Goal: Task Accomplishment & Management: Manage account settings

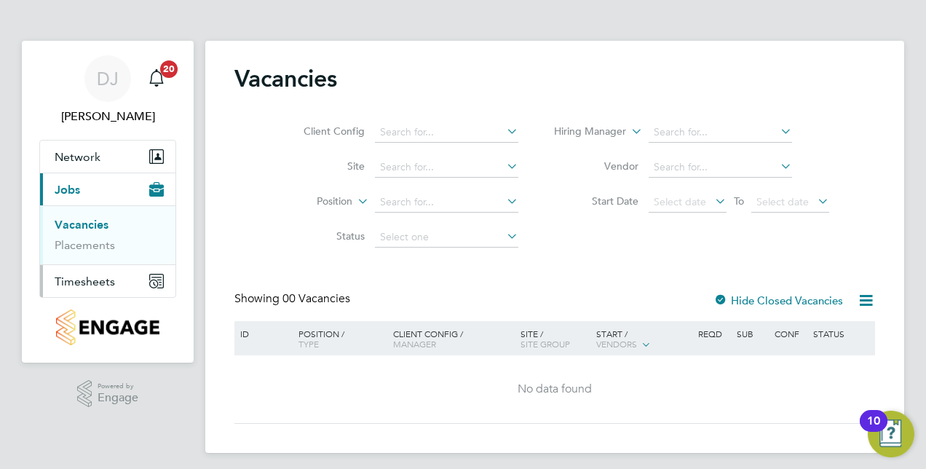
click at [70, 284] on span "Timesheets" at bounding box center [85, 281] width 60 height 14
click at [92, 255] on link "Timesheets" at bounding box center [85, 257] width 60 height 14
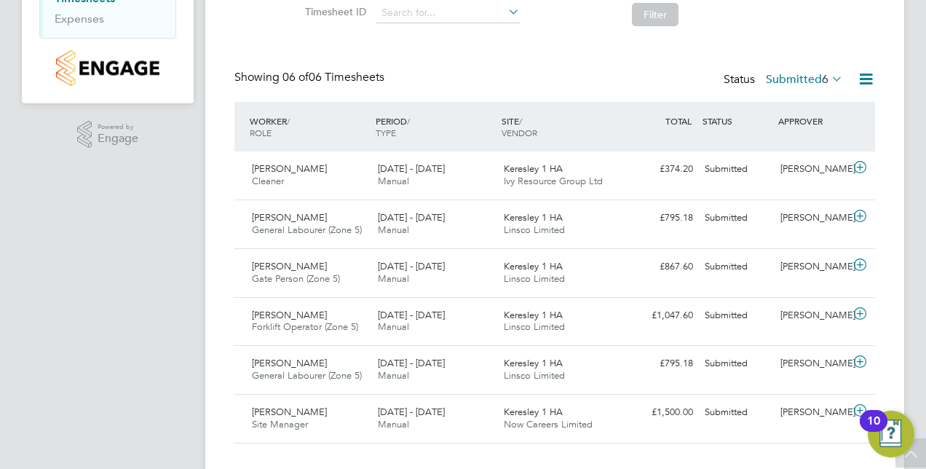
scroll to position [262, 0]
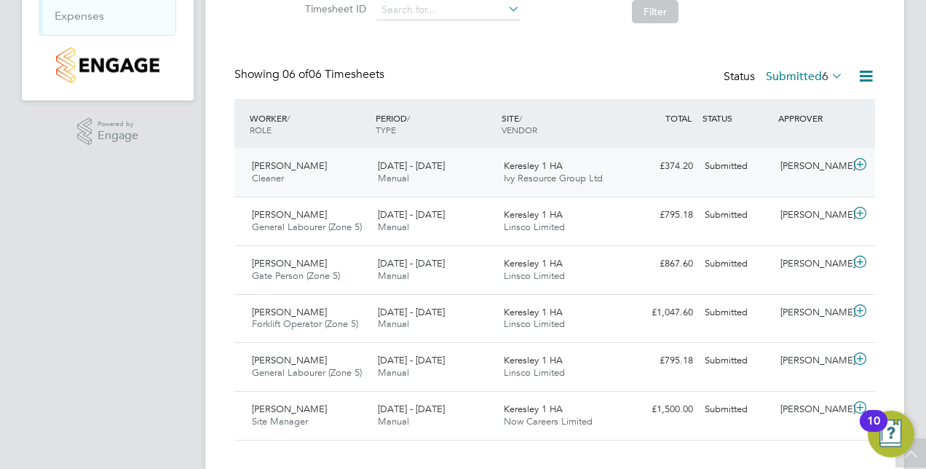
click at [581, 164] on div "Keresley 1 HA Ivy Resource Group Ltd" at bounding box center [561, 172] width 126 height 36
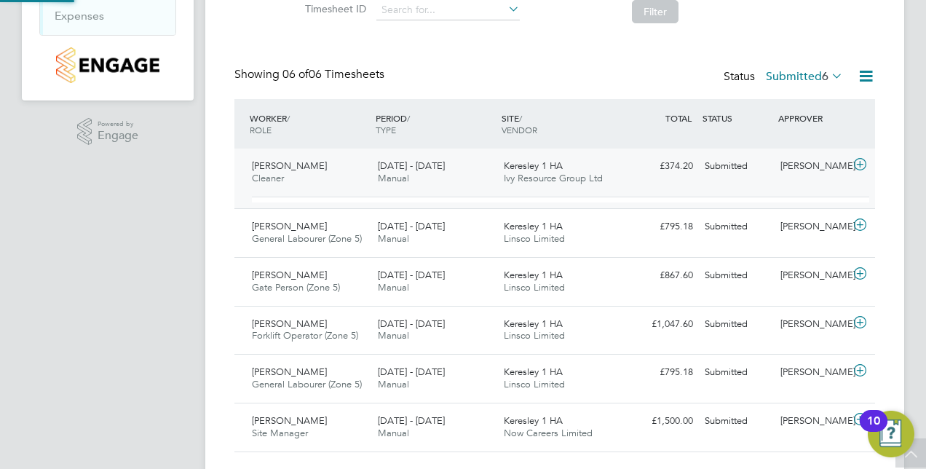
scroll to position [25, 142]
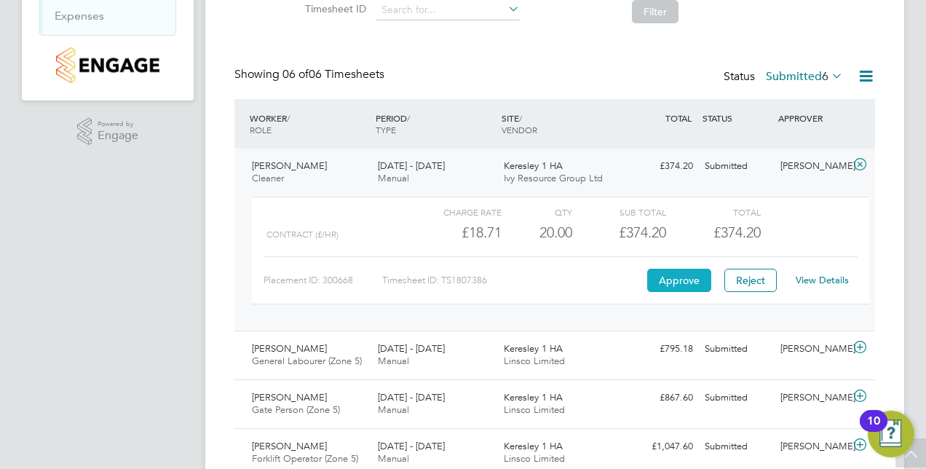
click at [699, 281] on button "Approve" at bounding box center [679, 279] width 64 height 23
click at [341, 185] on div "Godfred Gatteborg Cleaner 18 - 24 Aug 2025" at bounding box center [309, 172] width 126 height 36
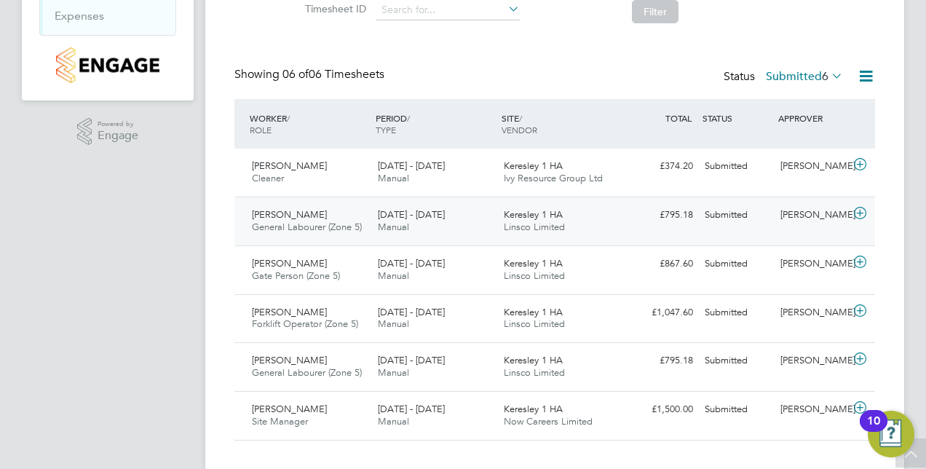
click at [343, 218] on div "Ikechukwu Damien General Labourer (Zone 5) 18 - 24 Aug 2025" at bounding box center [309, 221] width 126 height 36
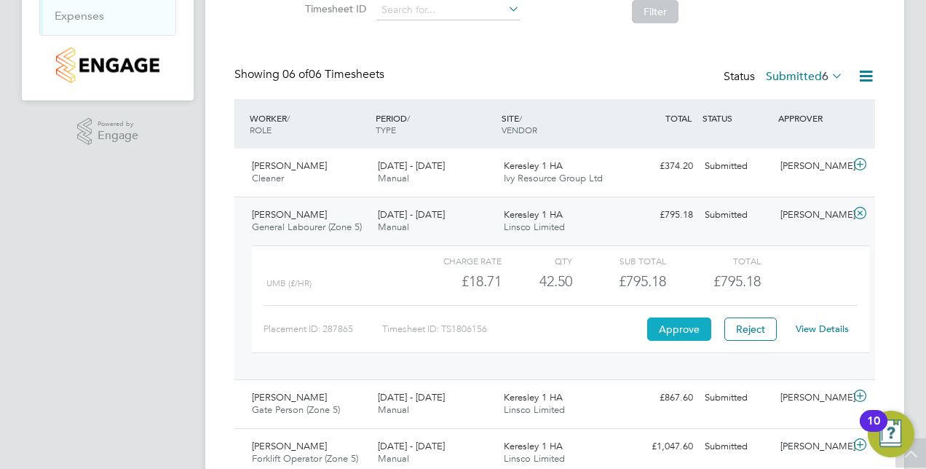
click at [683, 338] on button "Approve" at bounding box center [679, 328] width 64 height 23
click at [356, 221] on span "General Labourer (Zone 5)" at bounding box center [307, 226] width 110 height 12
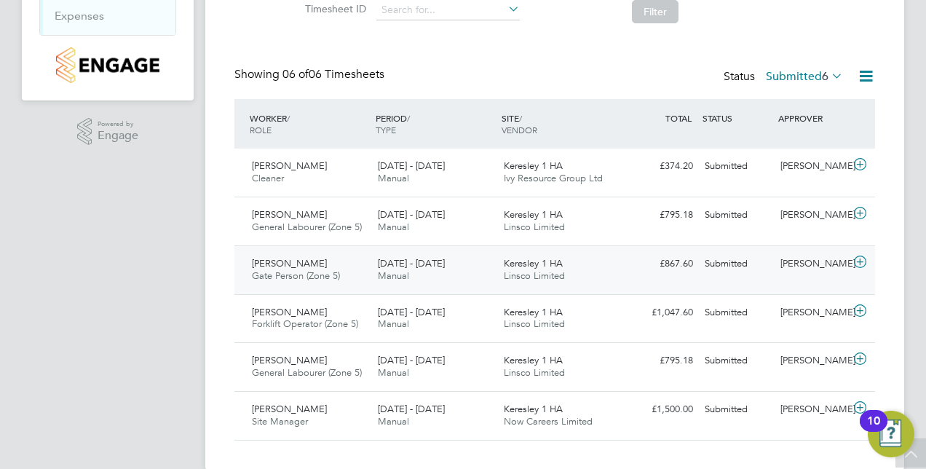
click at [346, 270] on div "Peter Omonigho Gate Person (Zone 5) 18 - 24 Aug 2025" at bounding box center [309, 270] width 126 height 36
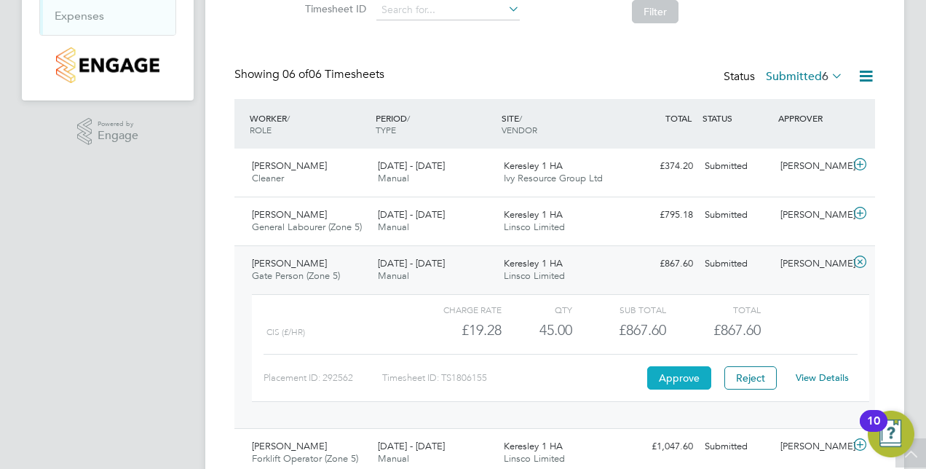
click at [674, 372] on button "Approve" at bounding box center [679, 377] width 64 height 23
click at [309, 271] on span "Gate Person (Zone 5)" at bounding box center [296, 275] width 88 height 12
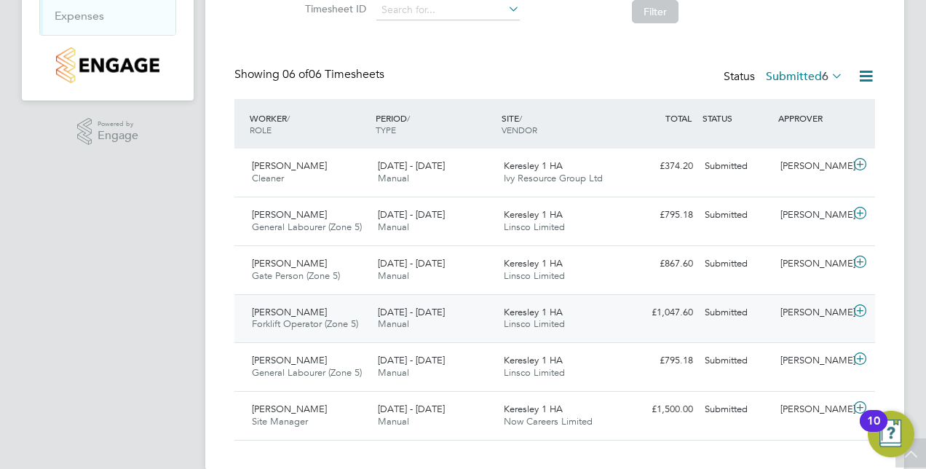
click at [339, 325] on span "Forklift Operator (Zone 5)" at bounding box center [305, 323] width 106 height 12
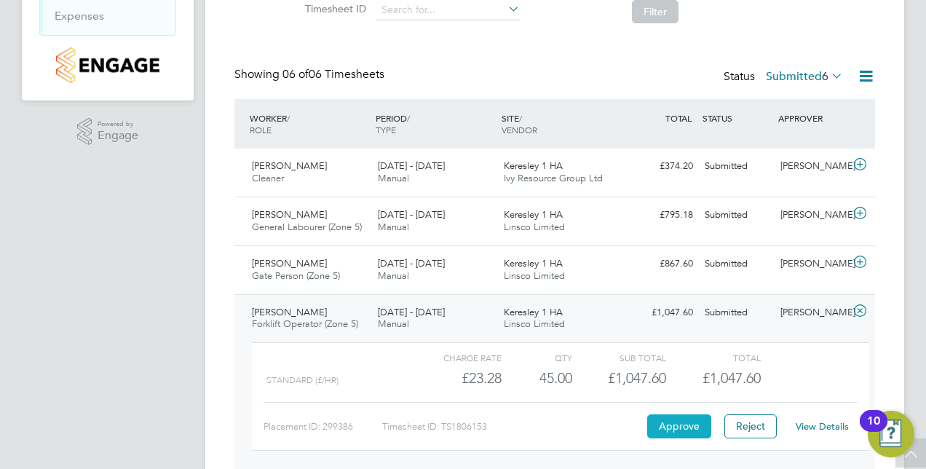
click at [678, 420] on button "Approve" at bounding box center [679, 425] width 64 height 23
click at [322, 294] on div "Andrei Taralunga Forklift Operator (Zone 5) 18 - 24 Aug 2025 18 - 24 Aug 2025 M…" at bounding box center [554, 385] width 640 height 183
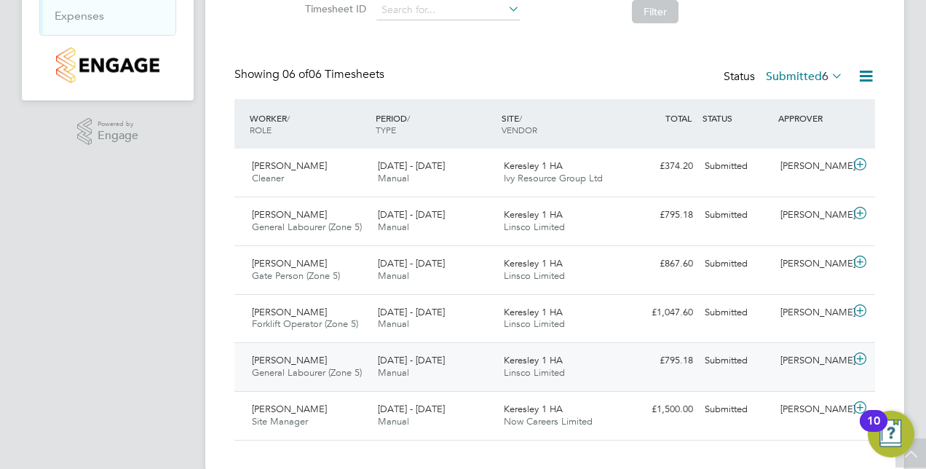
click at [336, 363] on div "Edoh Agbodja General Labourer (Zone 5) 18 - 24 Aug 2025" at bounding box center [309, 367] width 126 height 36
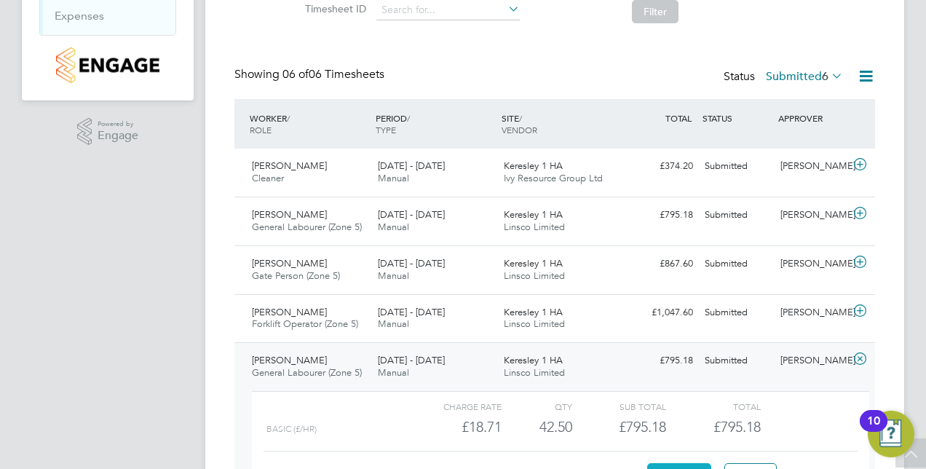
click at [691, 463] on button "Approve" at bounding box center [679, 474] width 64 height 23
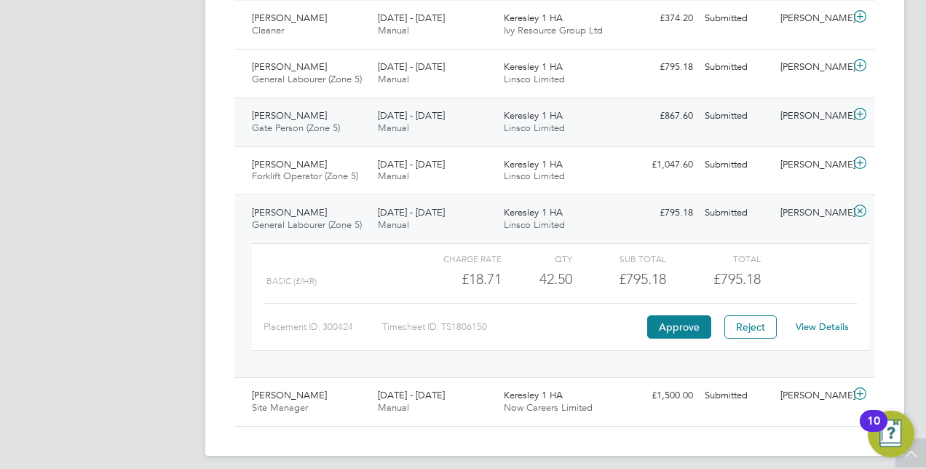
scroll to position [418, 0]
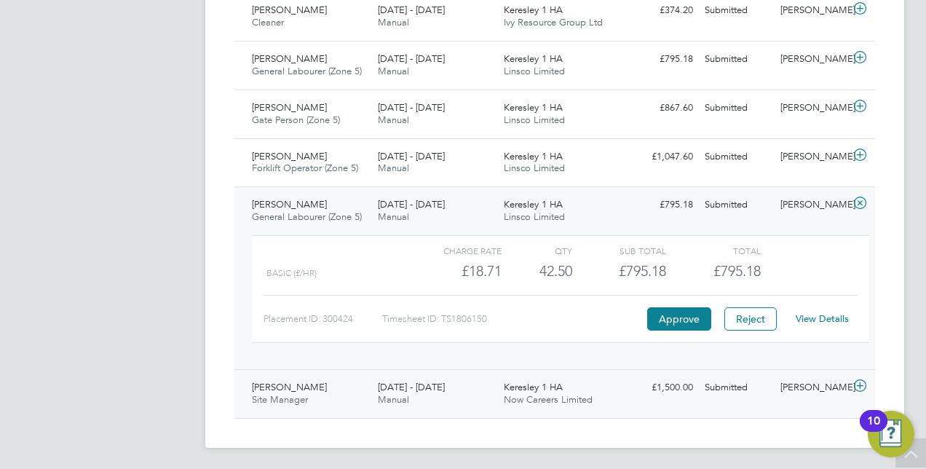
click at [330, 402] on div "Dean Roebuck Site Manager 18 - 24 Aug 2025" at bounding box center [309, 393] width 126 height 36
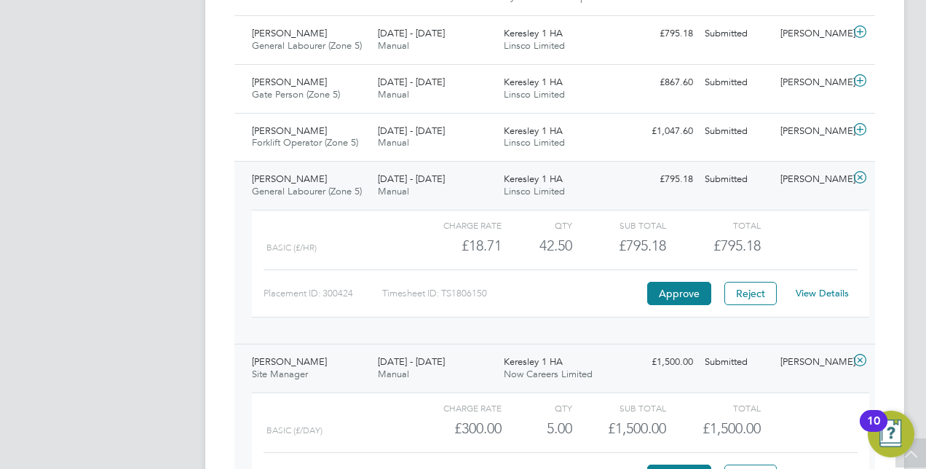
scroll to position [447, 0]
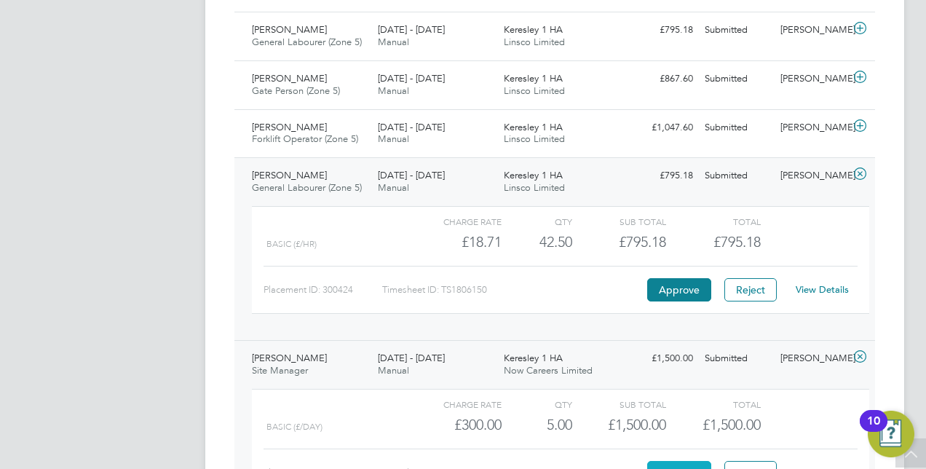
click at [672, 466] on button "Approve" at bounding box center [679, 472] width 64 height 23
click at [424, 221] on div "Charge rate" at bounding box center [454, 220] width 94 height 17
click at [362, 178] on div "Edoh Agbodja General Labourer (Zone 5) 18 - 24 Aug 2025" at bounding box center [309, 182] width 126 height 36
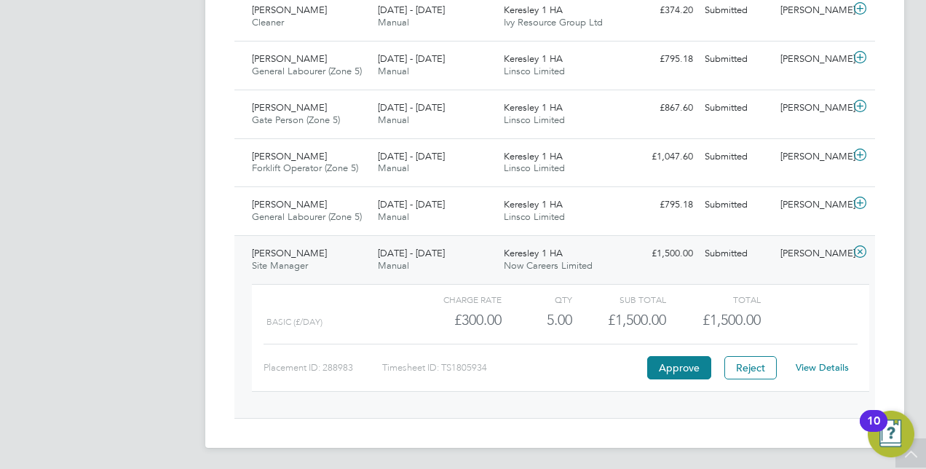
click at [355, 242] on div "Dean Roebuck Site Manager 18 - 24 Aug 2025" at bounding box center [309, 260] width 126 height 36
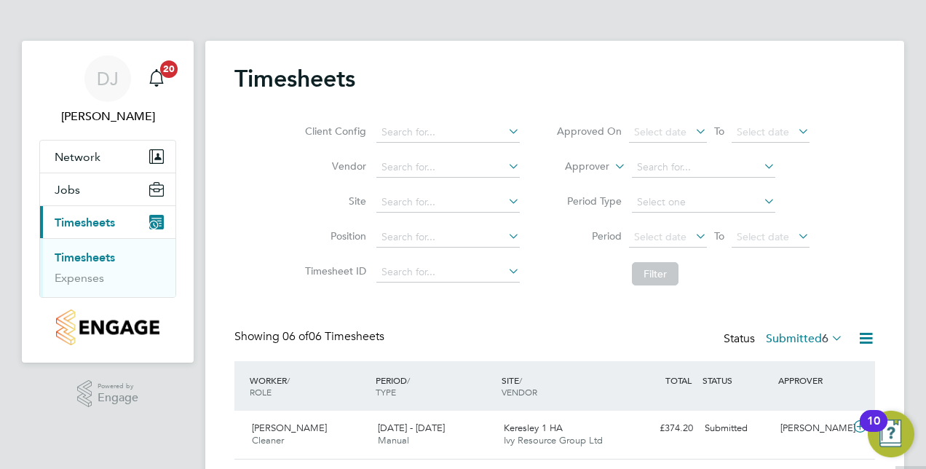
scroll to position [0, 0]
click at [83, 150] on span "Network" at bounding box center [78, 157] width 46 height 14
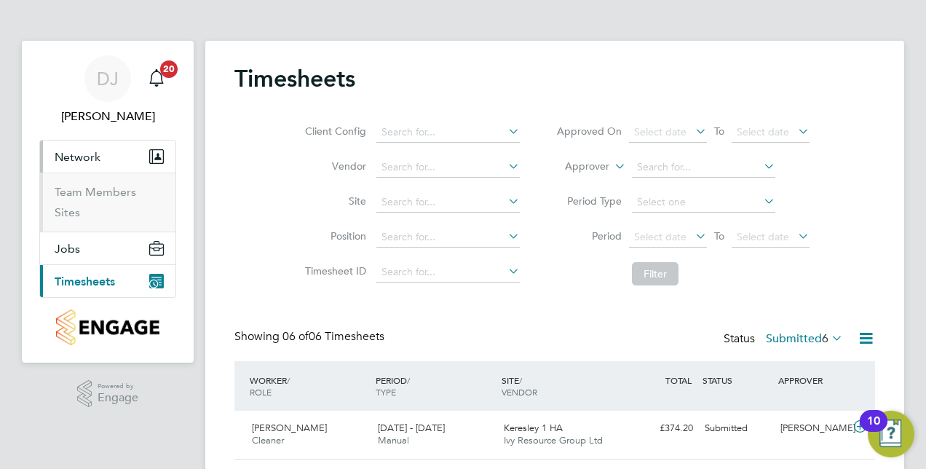
click at [76, 276] on span "Timesheets" at bounding box center [85, 281] width 60 height 14
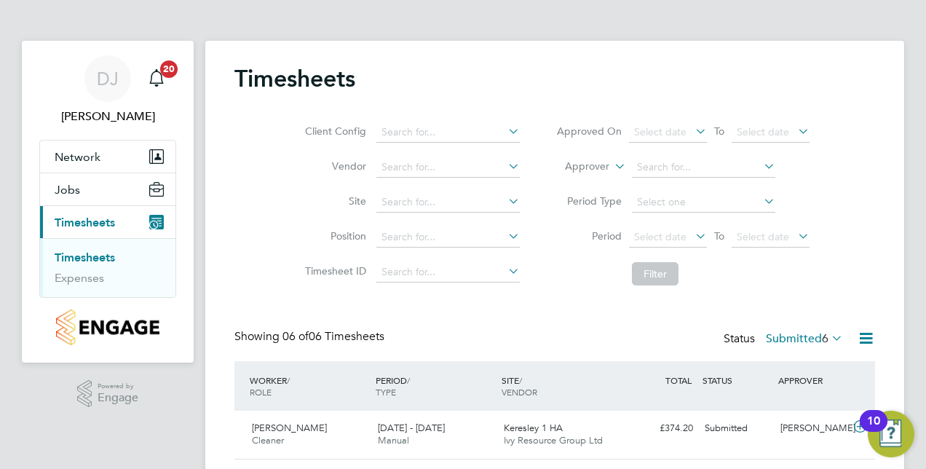
click at [81, 262] on link "Timesheets" at bounding box center [85, 257] width 60 height 14
click at [86, 272] on link "Expenses" at bounding box center [79, 278] width 49 height 14
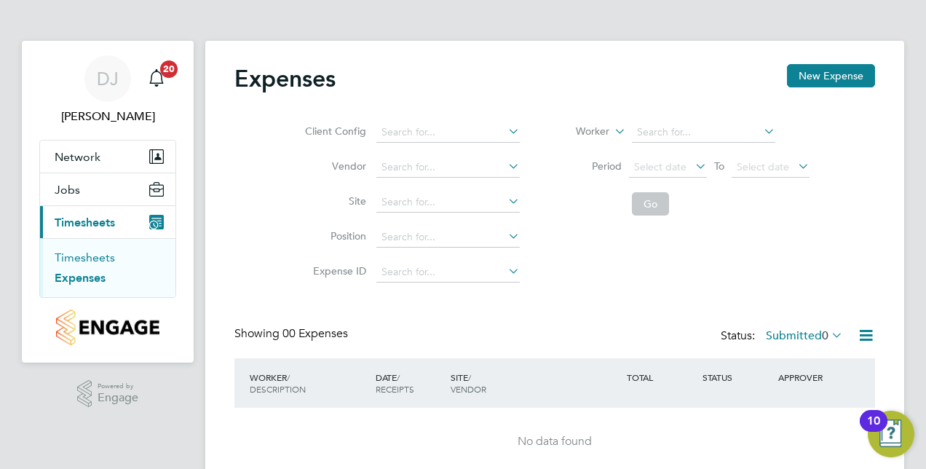
click at [84, 252] on link "Timesheets" at bounding box center [85, 257] width 60 height 14
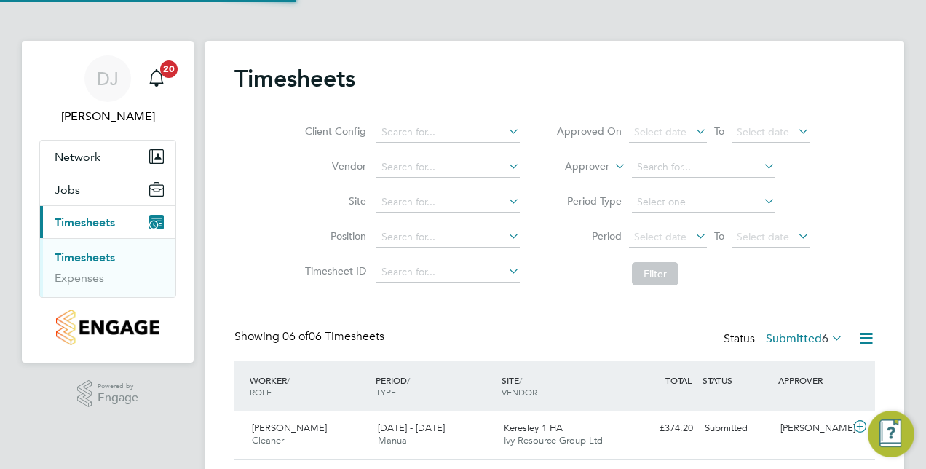
scroll to position [36, 126]
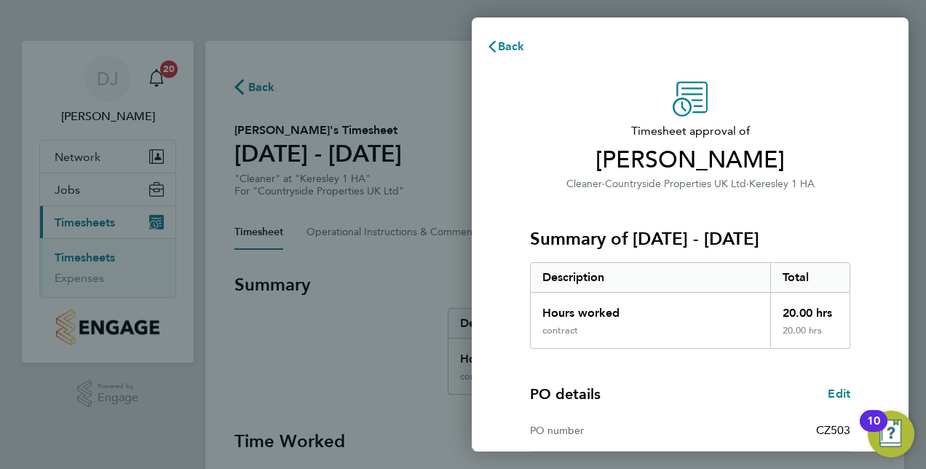
click at [516, 147] on div "Timesheet approval of [PERSON_NAME] Cleaner · Countryside Properties UK Ltd · K…" at bounding box center [689, 371] width 355 height 581
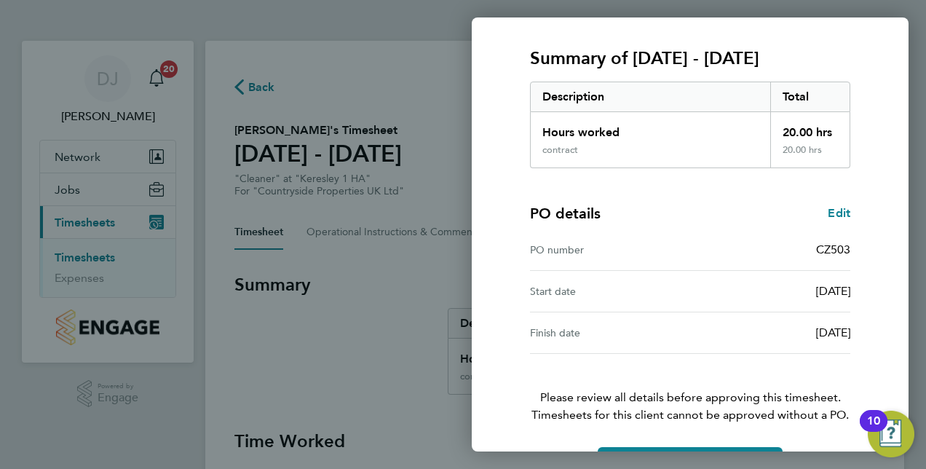
scroll to position [227, 0]
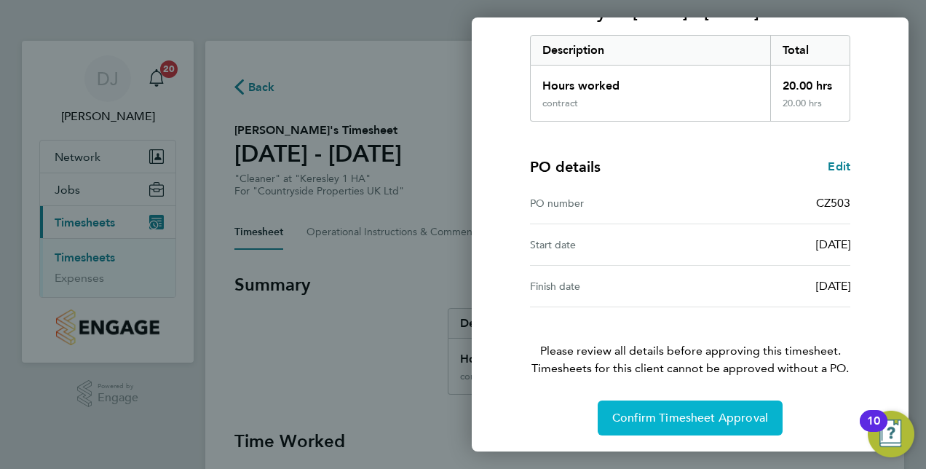
click at [653, 421] on span "Confirm Timesheet Approval" at bounding box center [690, 417] width 156 height 15
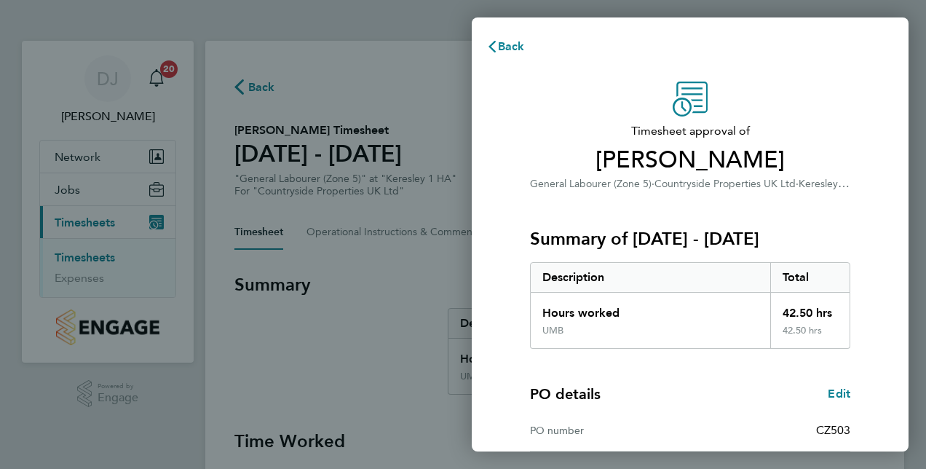
click at [738, 361] on div "PO details Edit PO number CZ503 Start date [DATE] Finish date [DATE]" at bounding box center [690, 442] width 320 height 186
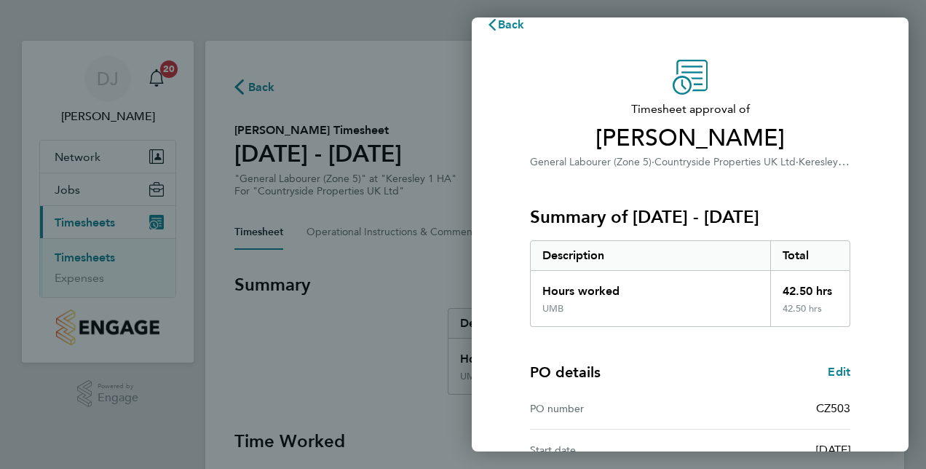
scroll to position [29, 0]
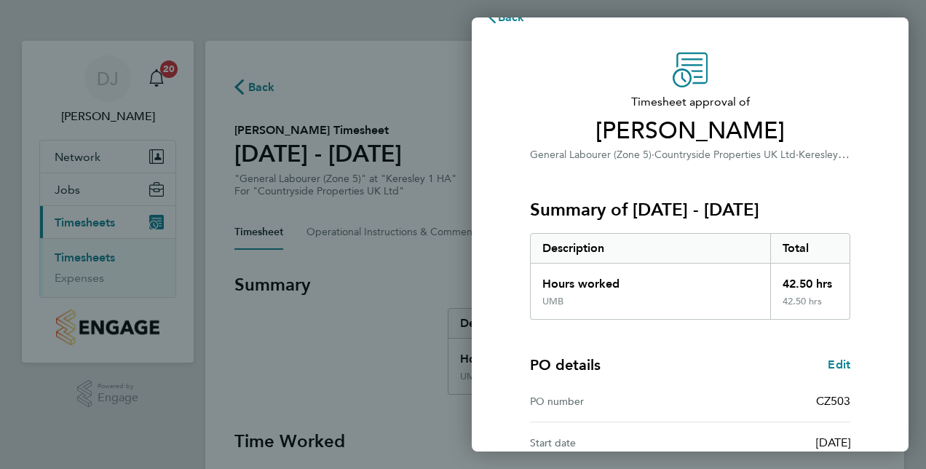
click at [506, 108] on div "Timesheet approval of [PERSON_NAME] General Labourer (Zone 5) · Countryside Pro…" at bounding box center [689, 343] width 437 height 616
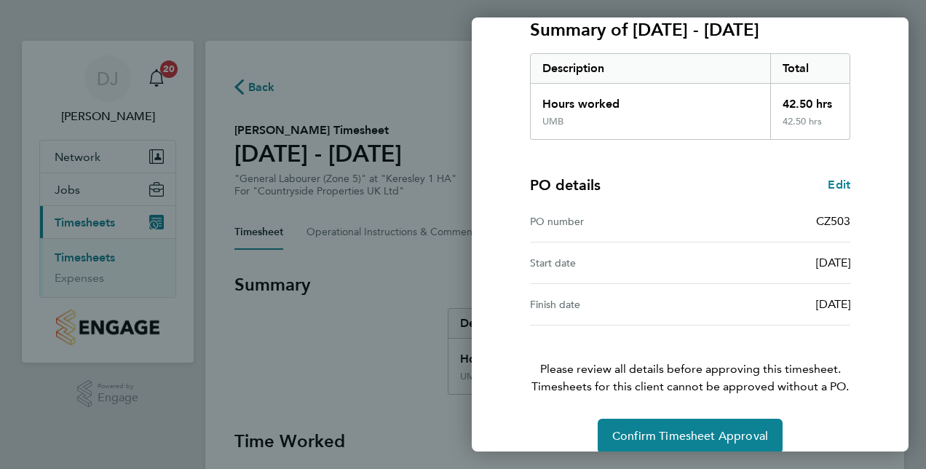
scroll to position [227, 0]
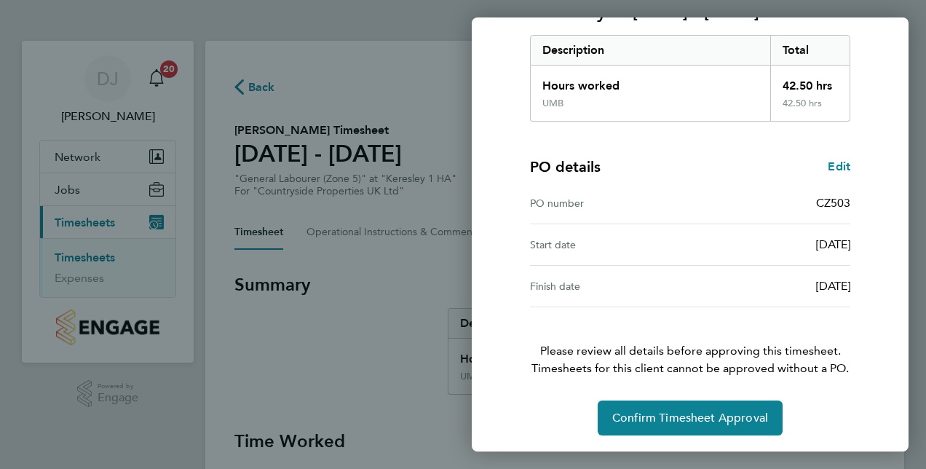
click at [680, 436] on div "Timesheet approval of [PERSON_NAME] General Labourer (Zone 5) · Countryside Pro…" at bounding box center [689, 145] width 437 height 616
click at [686, 395] on div "Timesheet approval of [PERSON_NAME] General Labourer (Zone 5) · Countryside Pro…" at bounding box center [689, 144] width 355 height 581
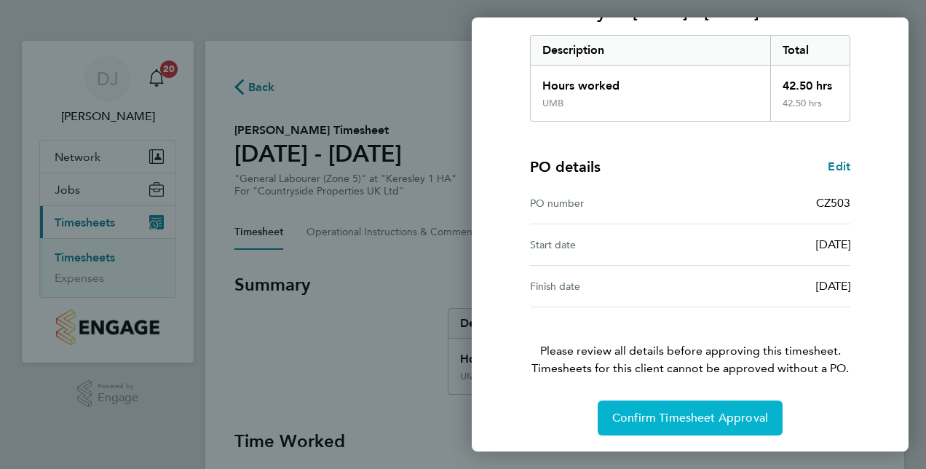
click at [692, 416] on span "Confirm Timesheet Approval" at bounding box center [690, 417] width 156 height 15
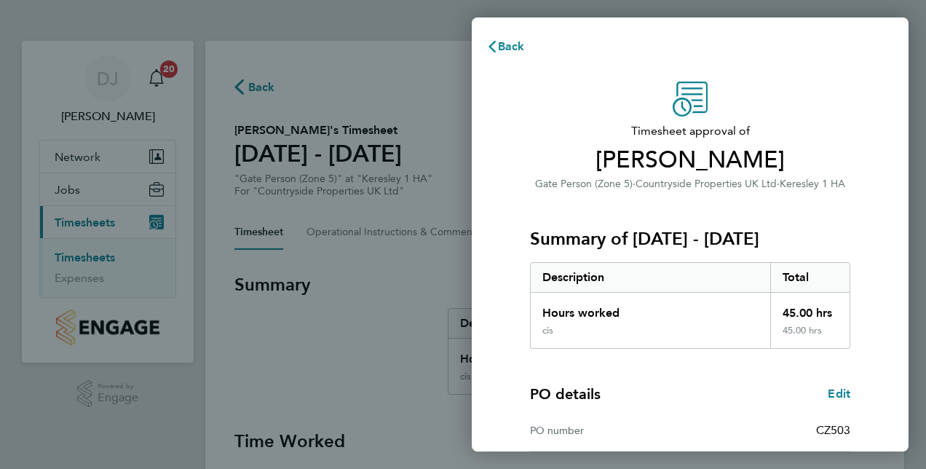
click at [498, 295] on div "Timesheet approval of Peter Omonigho Gate Person (Zone 5) · Countryside Propert…" at bounding box center [689, 372] width 437 height 616
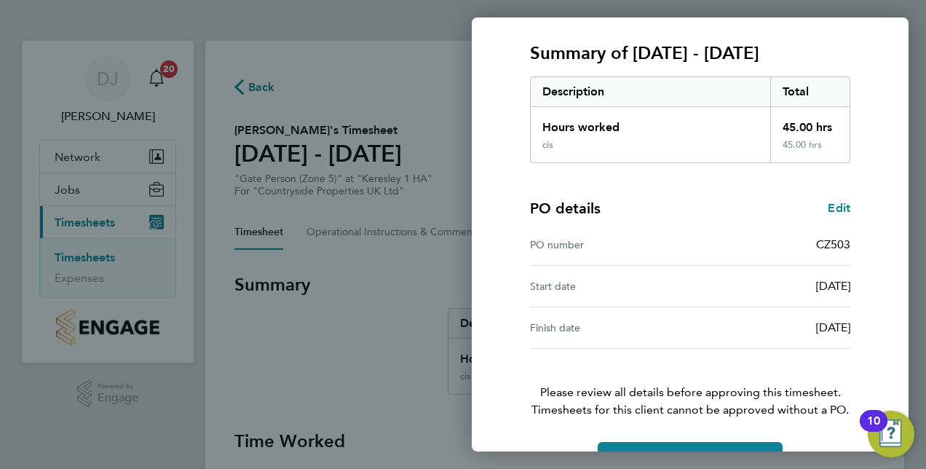
scroll to position [227, 0]
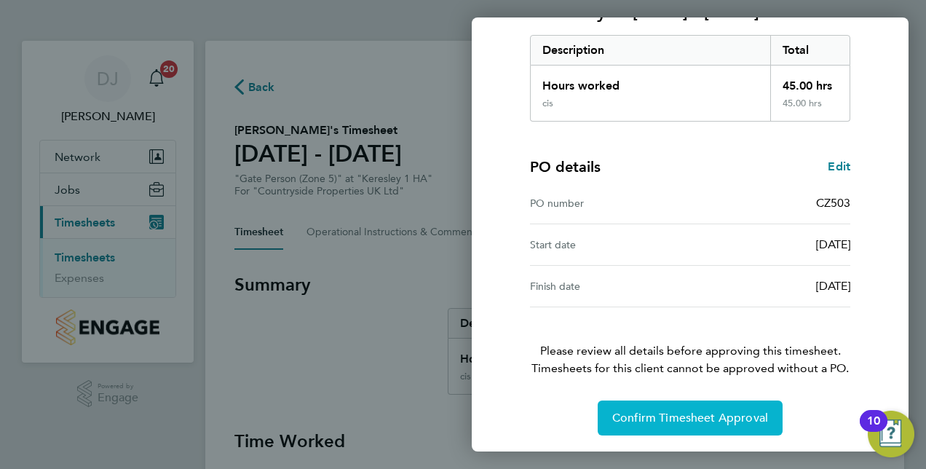
click at [664, 405] on button "Confirm Timesheet Approval" at bounding box center [689, 417] width 185 height 35
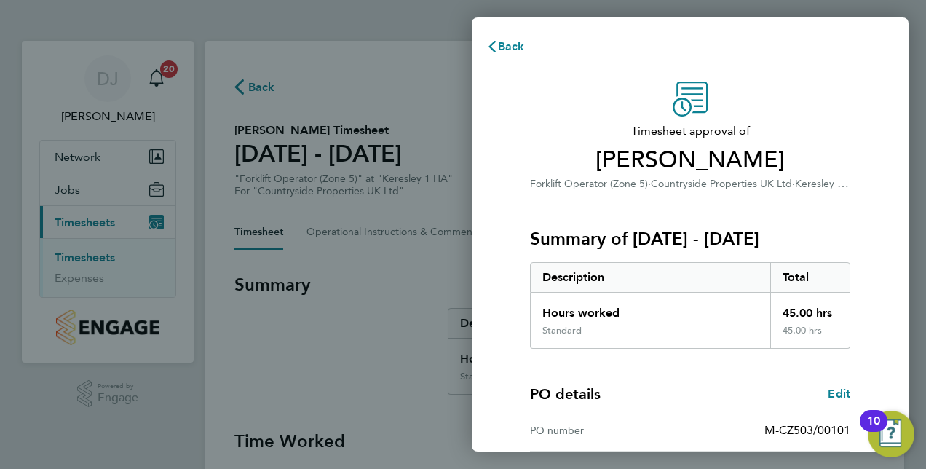
click at [529, 71] on div "Timesheet approval of [PERSON_NAME] Forklift Operator (Zone 5) · Countryside Pr…" at bounding box center [689, 372] width 437 height 616
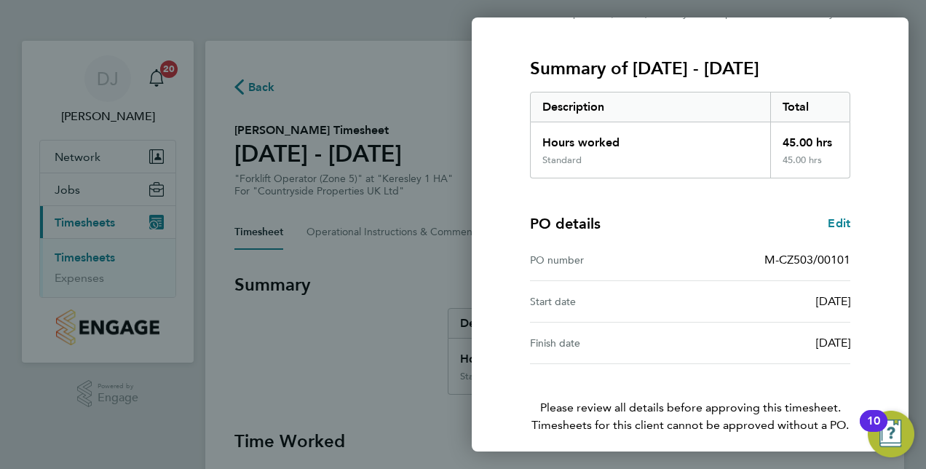
scroll to position [227, 0]
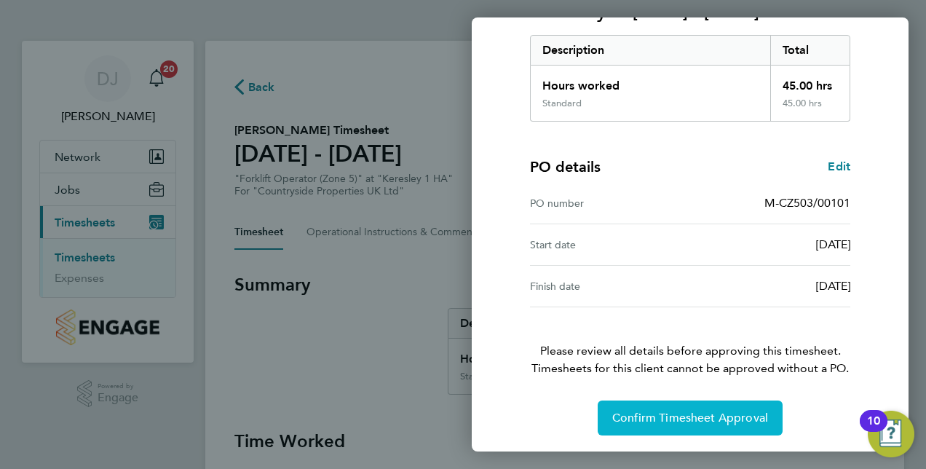
click at [704, 413] on span "Confirm Timesheet Approval" at bounding box center [690, 417] width 156 height 15
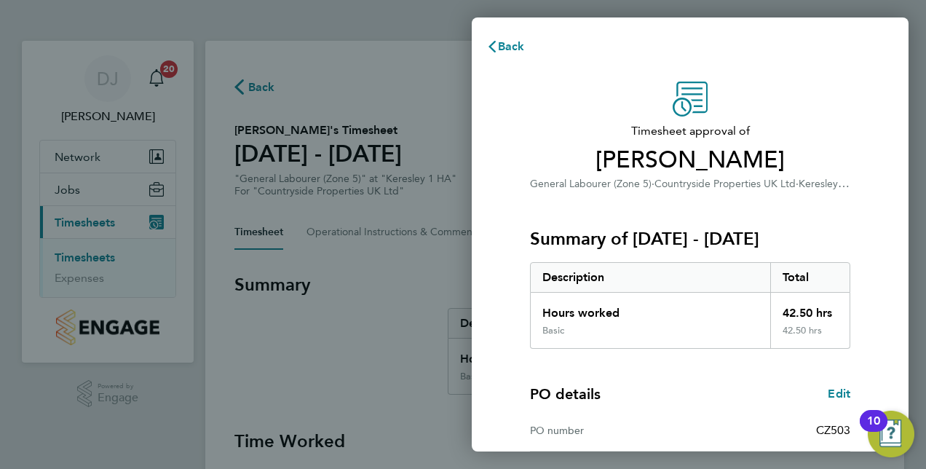
click at [561, 119] on div "Timesheet approval of Edoh Agbodja General Labourer (Zone 5) · Countryside Prop…" at bounding box center [690, 136] width 320 height 111
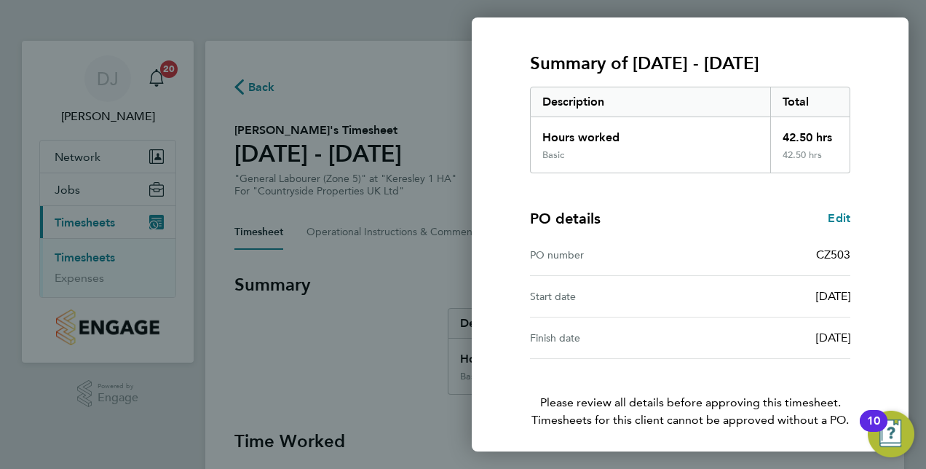
scroll to position [227, 0]
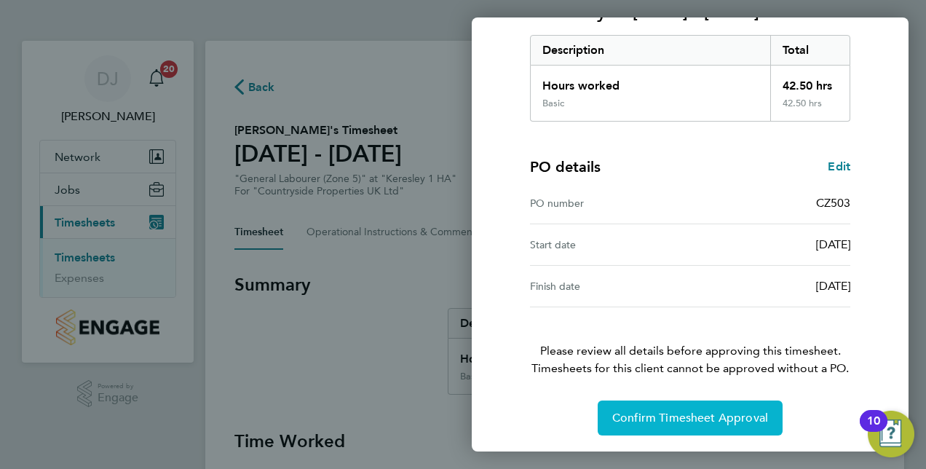
click at [695, 423] on button "Confirm Timesheet Approval" at bounding box center [689, 417] width 185 height 35
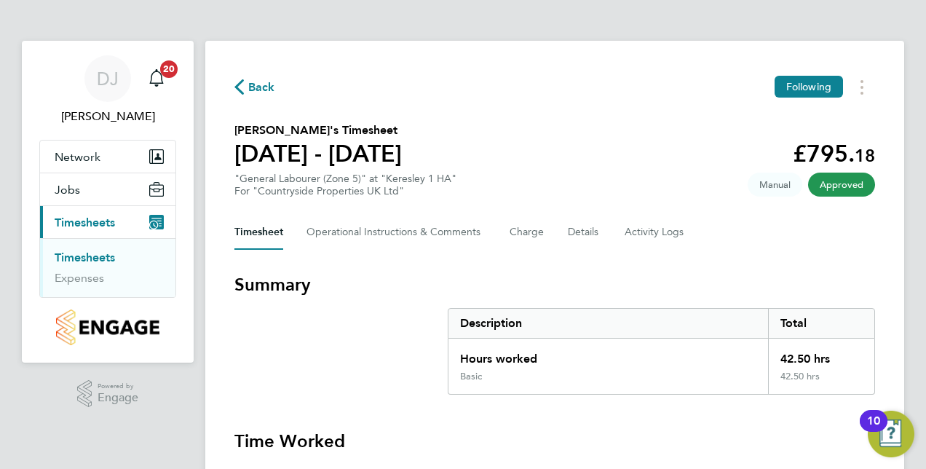
click at [243, 81] on icon "button" at bounding box center [238, 86] width 9 height 15
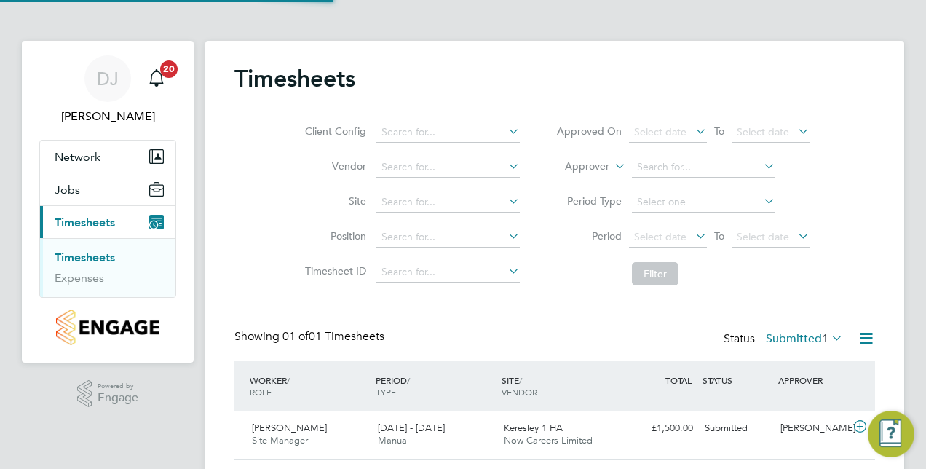
scroll to position [36, 126]
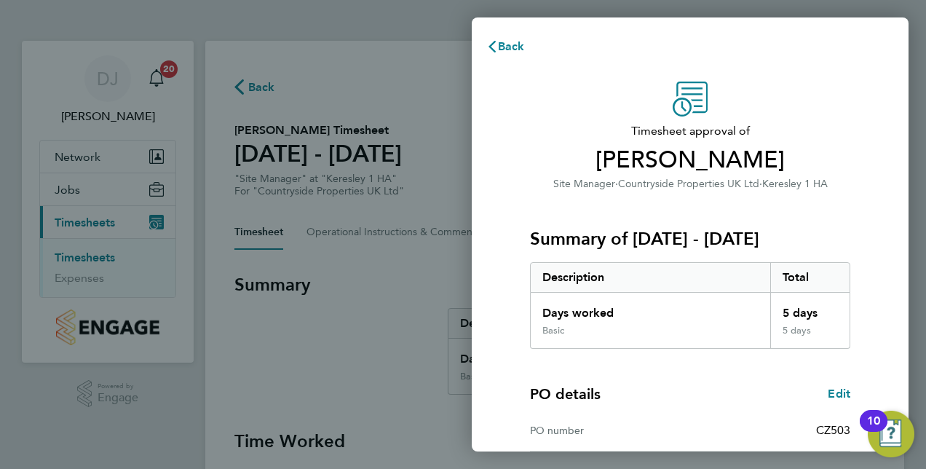
click at [495, 241] on div "Timesheet approval of [PERSON_NAME] Site Manager · Countryside Properties UK Lt…" at bounding box center [689, 372] width 437 height 616
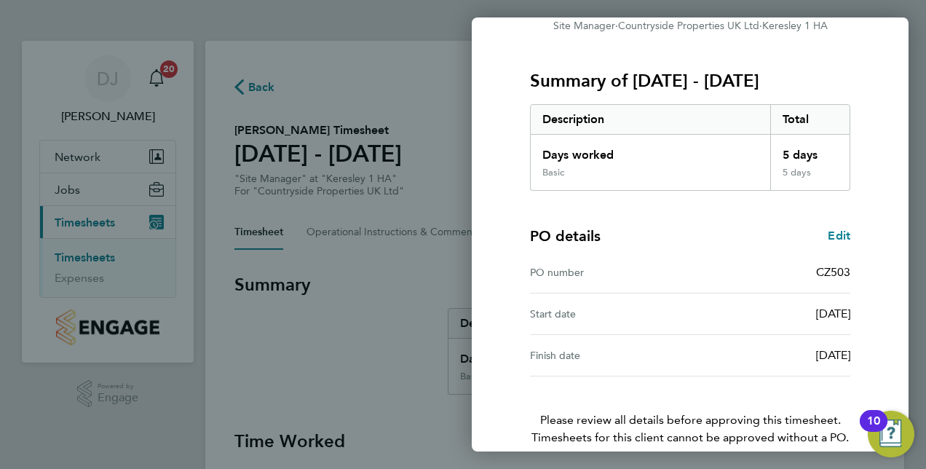
scroll to position [227, 0]
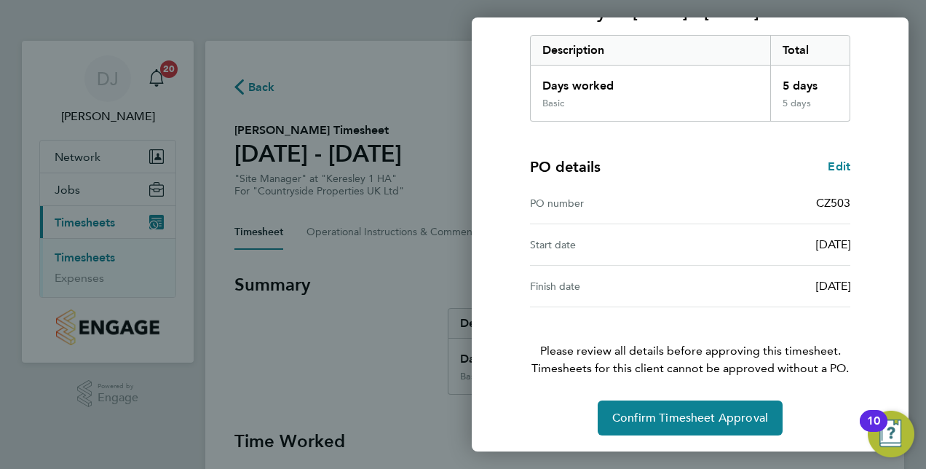
click at [676, 438] on div "Timesheet approval of [PERSON_NAME] Site Manager · Countryside Properties UK Lt…" at bounding box center [689, 145] width 437 height 616
click at [701, 395] on div "Timesheet approval of [PERSON_NAME] Site Manager · Countryside Properties UK Lt…" at bounding box center [689, 144] width 355 height 581
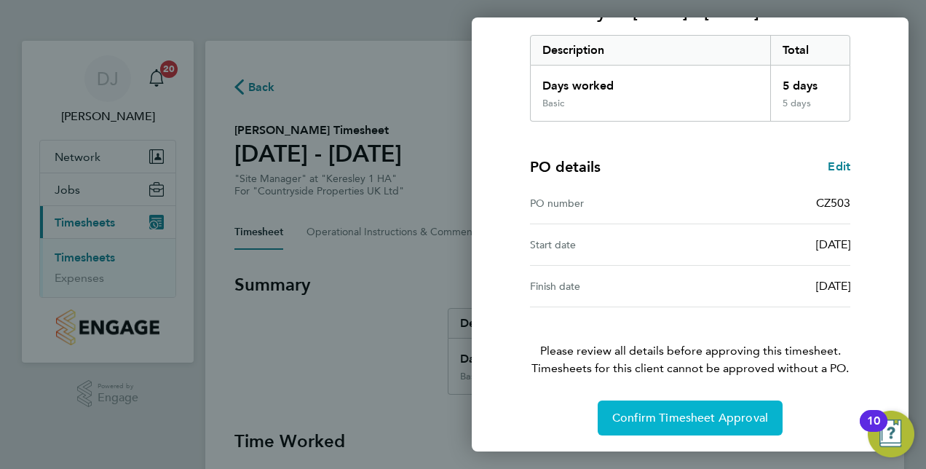
click at [694, 413] on span "Confirm Timesheet Approval" at bounding box center [690, 417] width 156 height 15
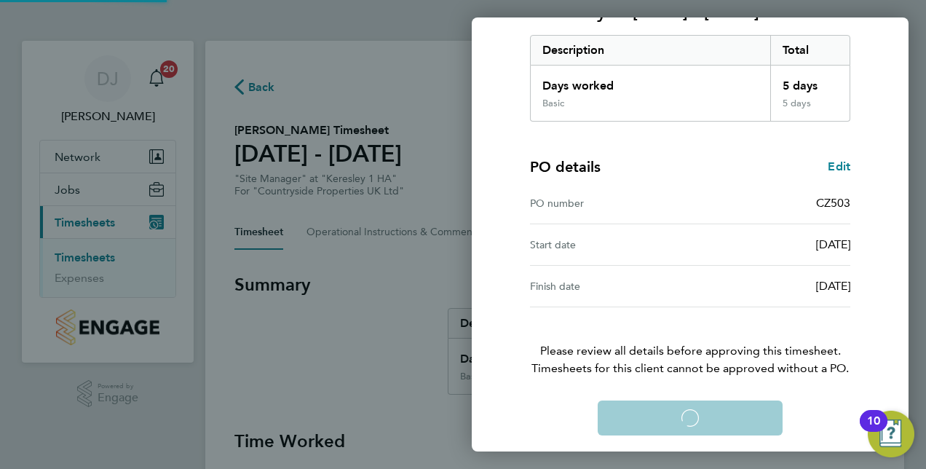
click at [694, 413] on div "Confirm Timesheet Approval Loading" at bounding box center [689, 417] width 355 height 35
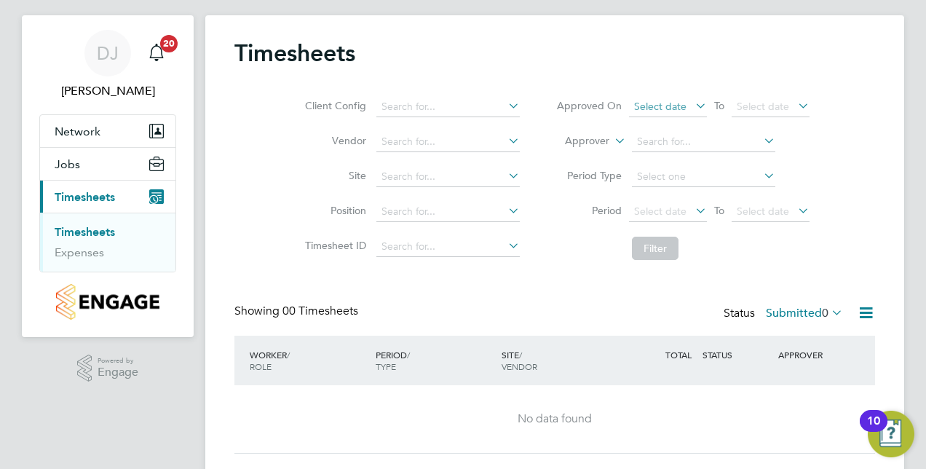
scroll to position [29, 0]
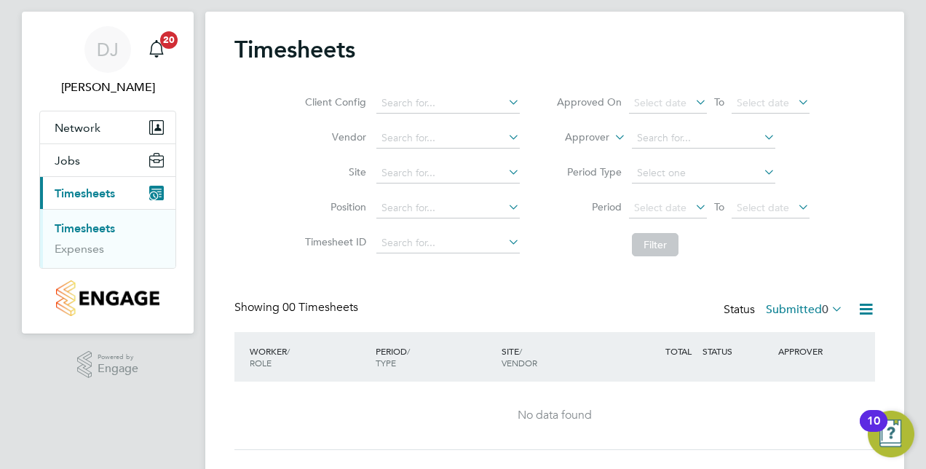
click at [89, 223] on link "Timesheets" at bounding box center [85, 228] width 60 height 14
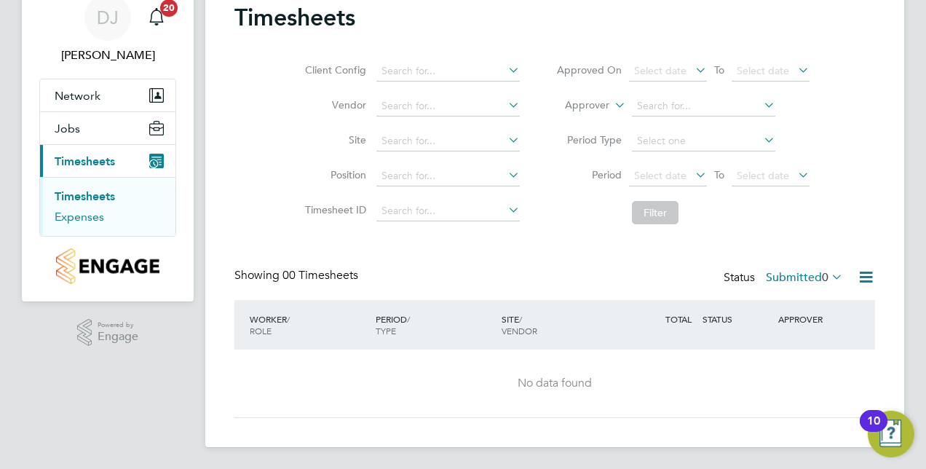
click at [78, 218] on link "Expenses" at bounding box center [79, 217] width 49 height 14
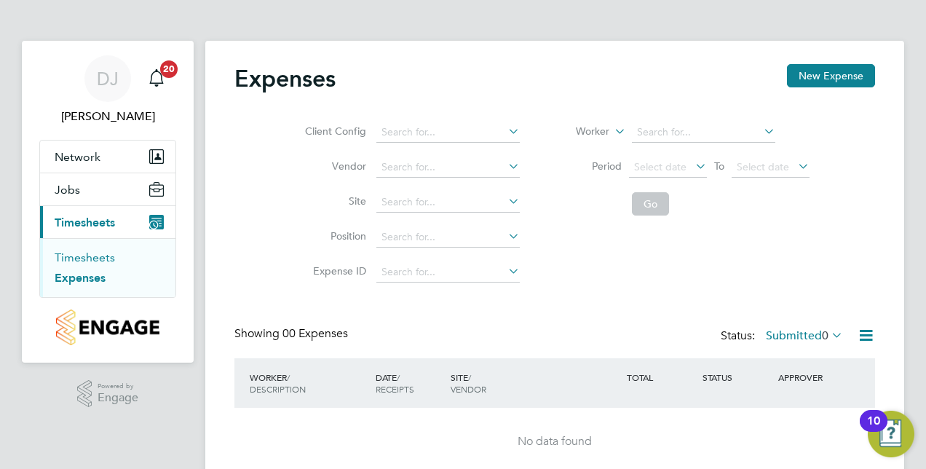
click at [75, 256] on link "Timesheets" at bounding box center [85, 257] width 60 height 14
